Goal: Task Accomplishment & Management: Manage account settings

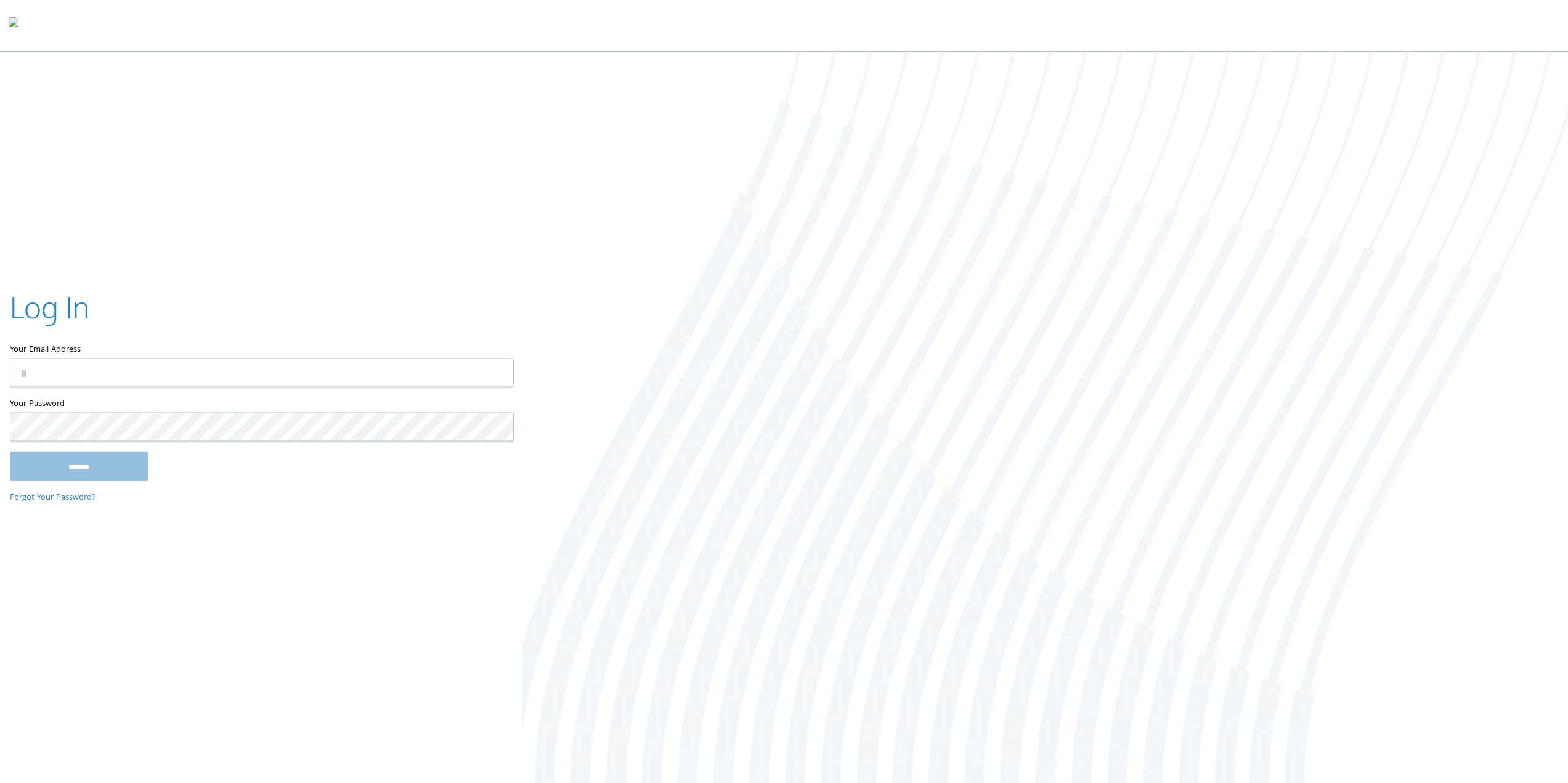
type input "**********"
click at [95, 473] on input "******" at bounding box center [79, 467] width 138 height 30
click at [791, 371] on div at bounding box center [1045, 419] width 1046 height 734
click at [852, 340] on div at bounding box center [1045, 419] width 1046 height 734
